Goal: Information Seeking & Learning: Compare options

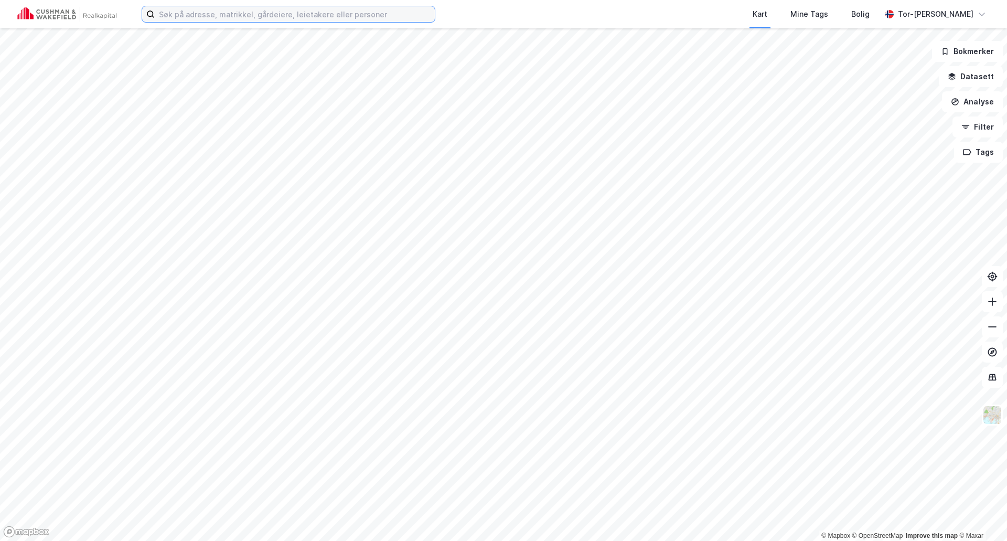
click at [260, 15] on input at bounding box center [295, 14] width 280 height 16
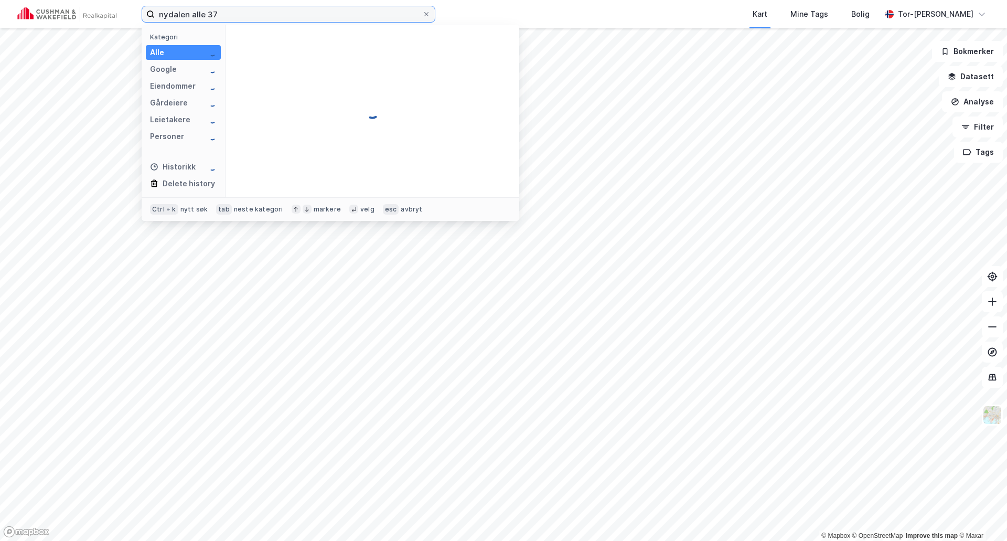
type input "nydalen alle 37"
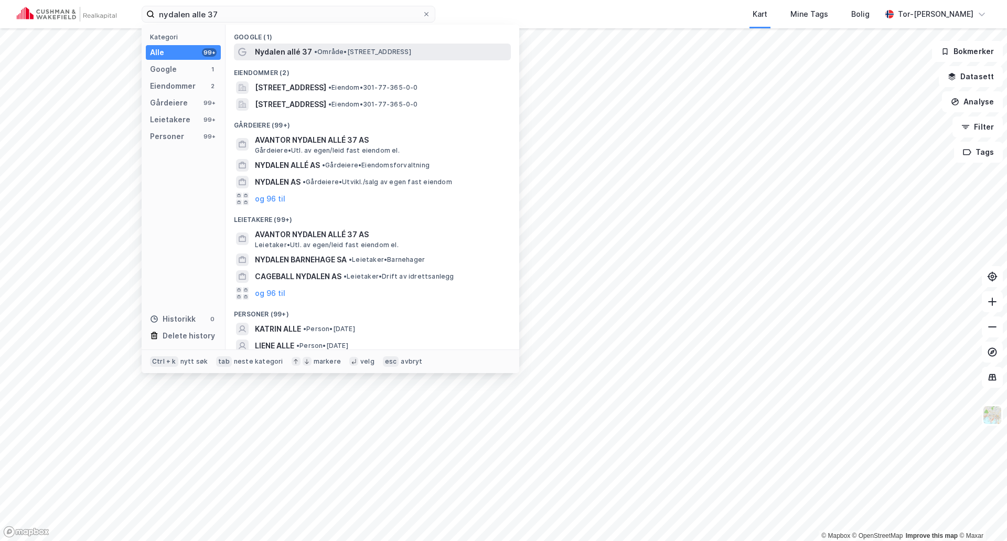
click at [303, 47] on span "Nydalen allé 37" at bounding box center [283, 52] width 57 height 13
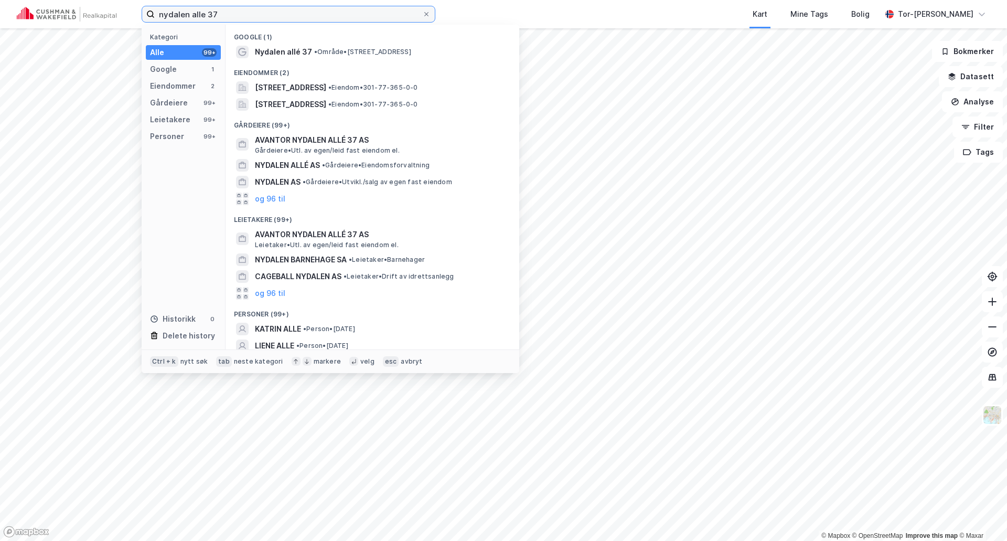
click at [313, 19] on input "nydalen alle 37" at bounding box center [288, 14] width 267 height 16
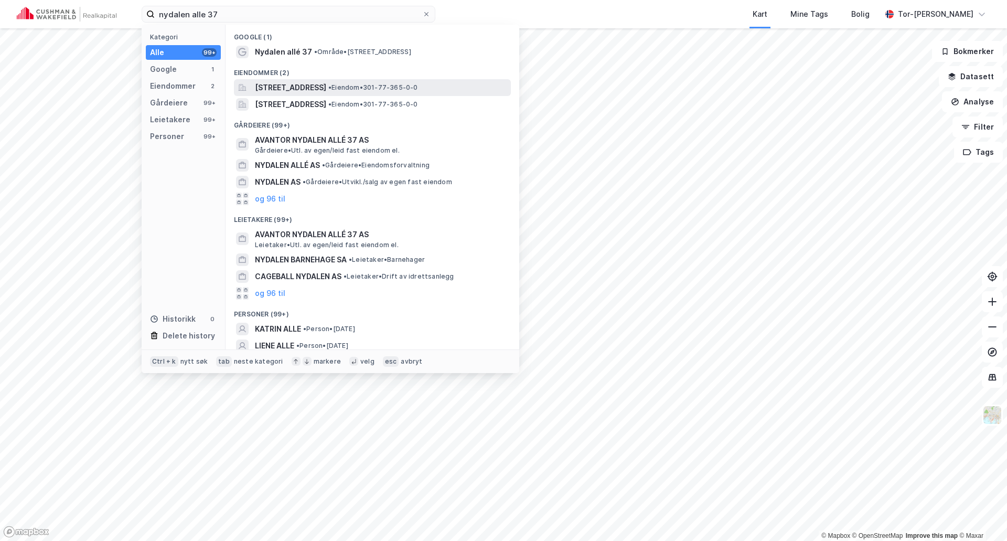
click at [321, 89] on span "[STREET_ADDRESS]" at bounding box center [290, 87] width 71 height 13
